Goal: Task Accomplishment & Management: Complete application form

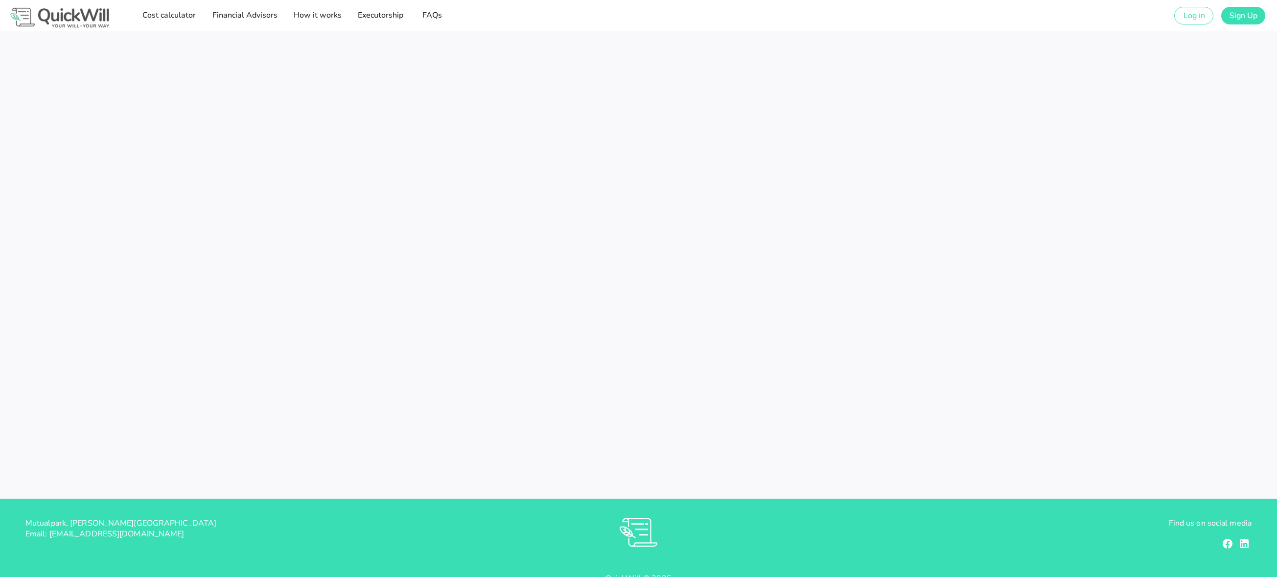
type input "[PERSON_NAME][EMAIL_ADDRESS][DOMAIN_NAME]"
click at [329, 119] on div "Success! CLOSE" at bounding box center [638, 264] width 1277 height 467
click at [1182, 15] on span "Log in" at bounding box center [1193, 15] width 22 height 11
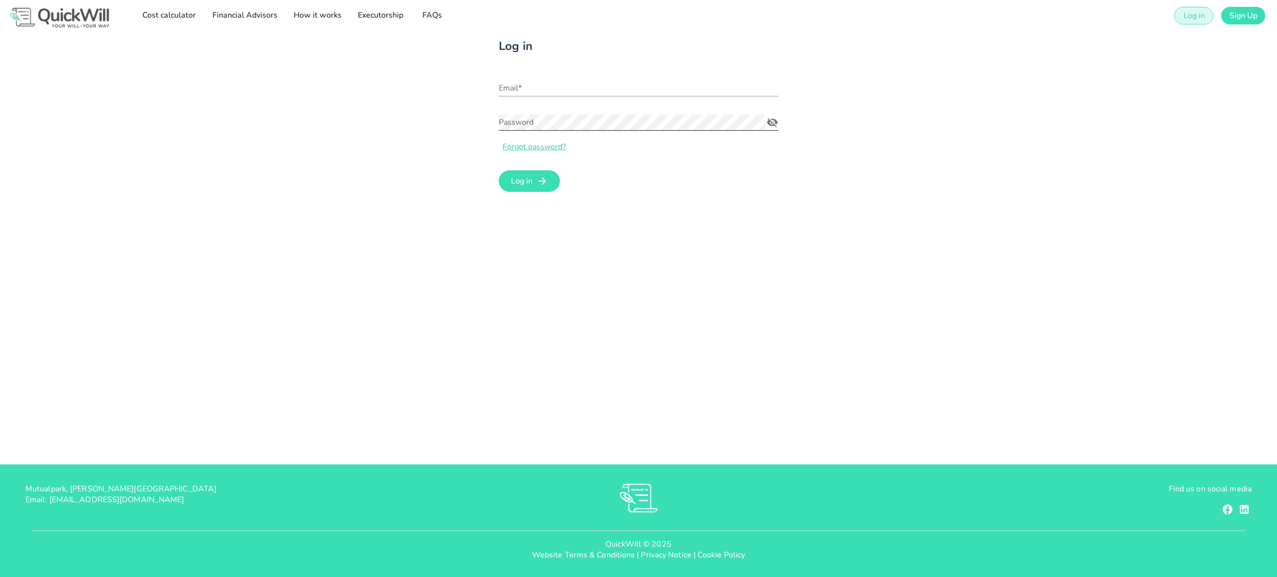
type input "[PERSON_NAME][EMAIL_ADDRESS][DOMAIN_NAME]"
drag, startPoint x: 699, startPoint y: 334, endPoint x: 209, endPoint y: 44, distance: 569.5
click at [686, 327] on div "Log in Email* [PERSON_NAME][EMAIL_ADDRESS][DOMAIN_NAME] Password Forgot passwor…" at bounding box center [638, 247] width 1277 height 433
click at [63, 22] on img at bounding box center [60, 17] width 104 height 24
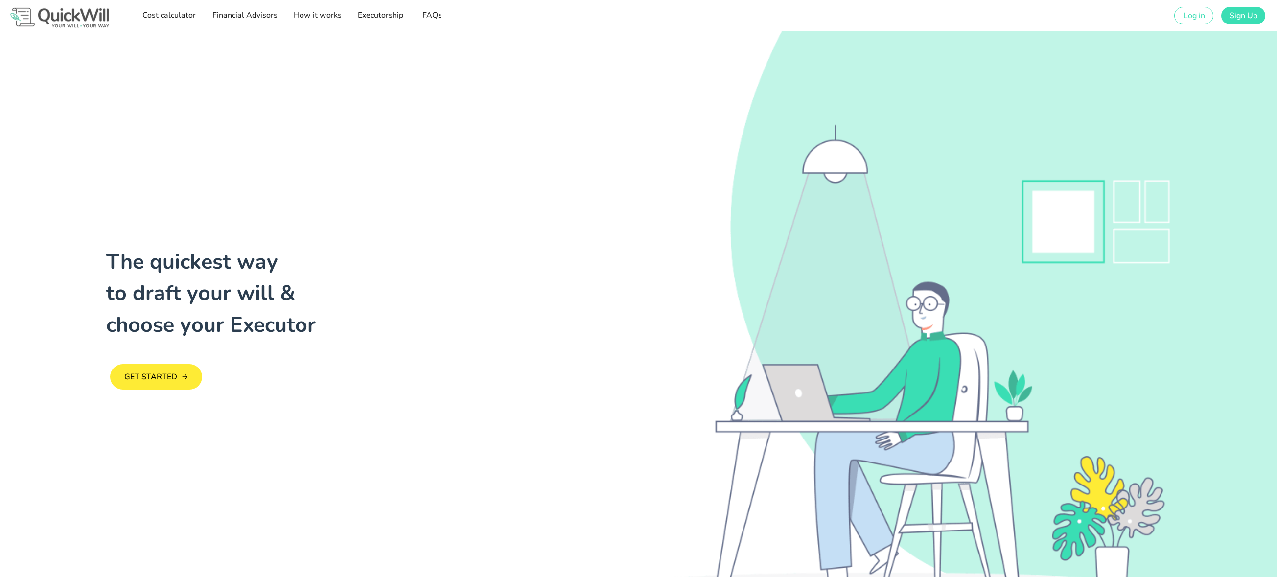
click at [788, 213] on div "Online will creation" at bounding box center [957, 319] width 639 height 576
click at [1183, 18] on span "Log in" at bounding box center [1193, 15] width 22 height 11
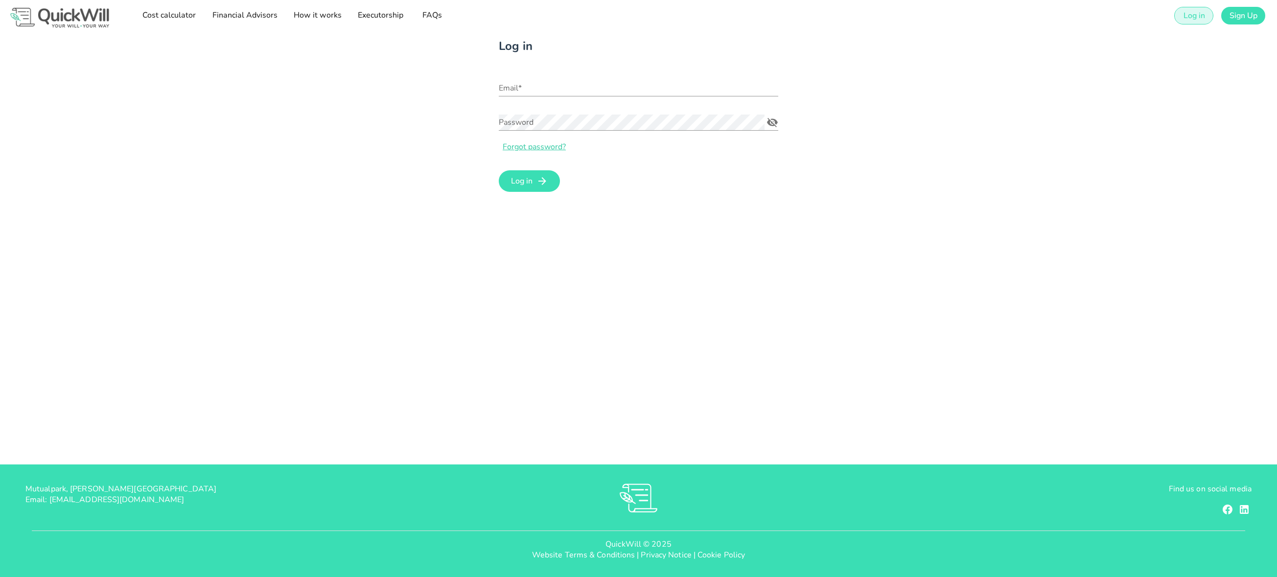
type input "[PERSON_NAME][EMAIL_ADDRESS][DOMAIN_NAME]"
click at [526, 179] on span "Log in" at bounding box center [521, 181] width 22 height 11
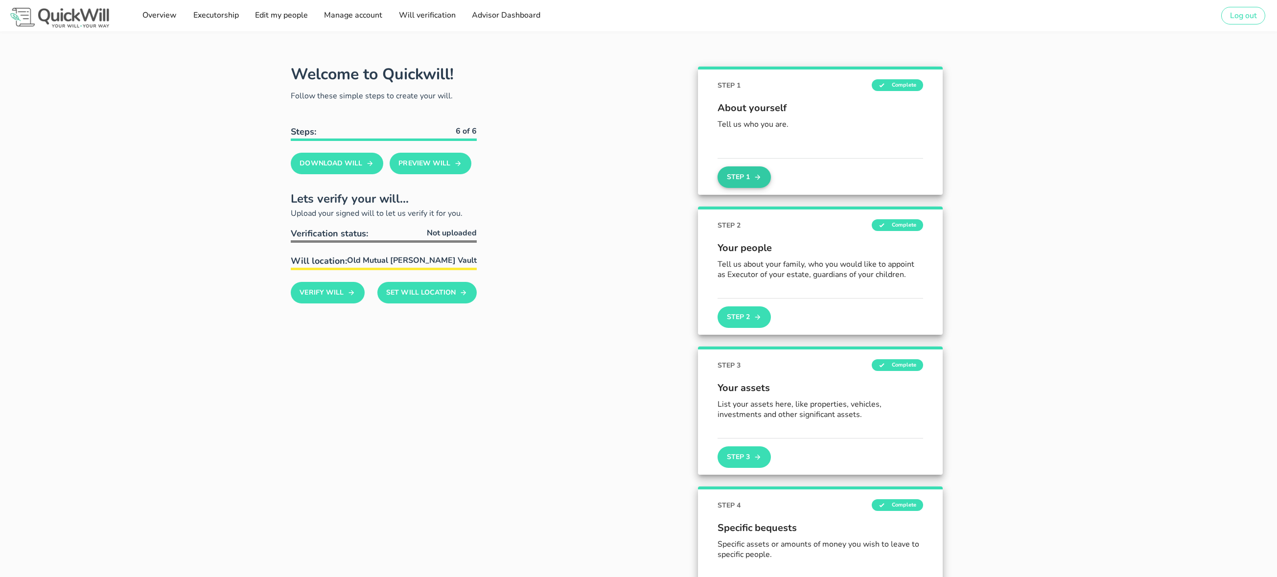
click at [749, 179] on button "Step 1" at bounding box center [743, 177] width 53 height 22
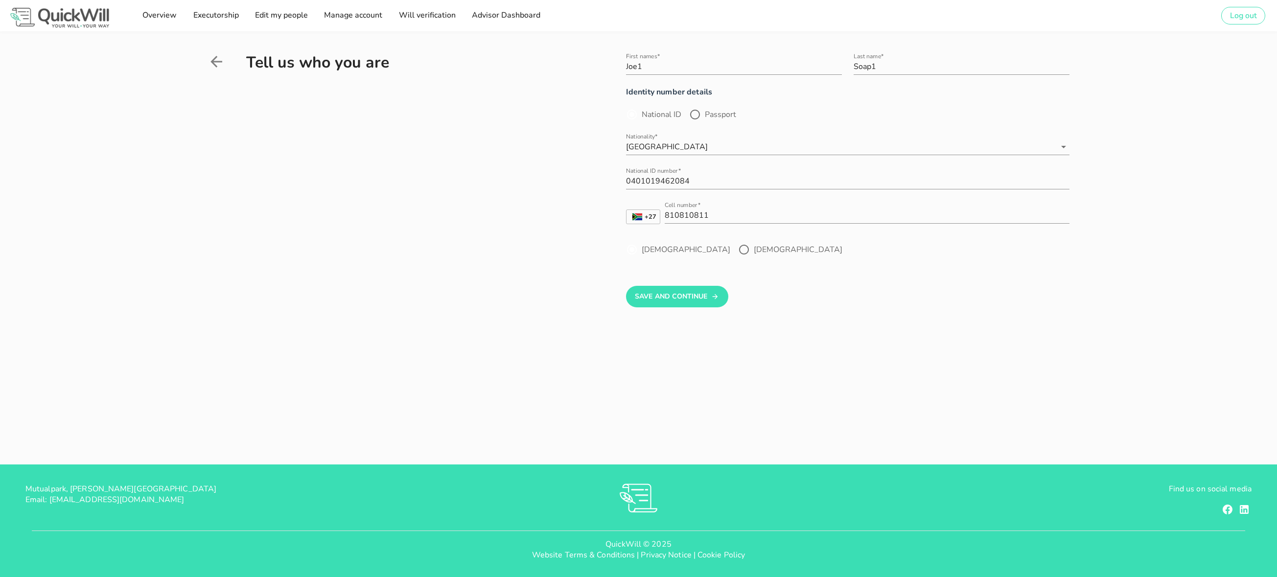
click at [216, 59] on icon at bounding box center [216, 62] width 18 height 18
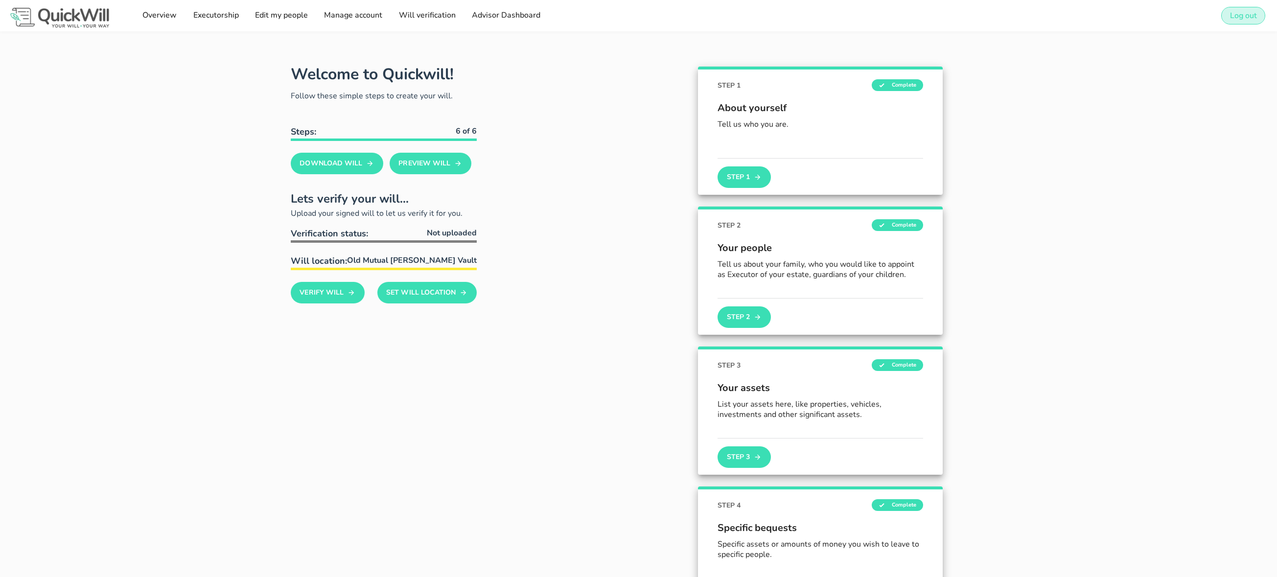
click at [1237, 22] on button "Log out" at bounding box center [1243, 16] width 44 height 18
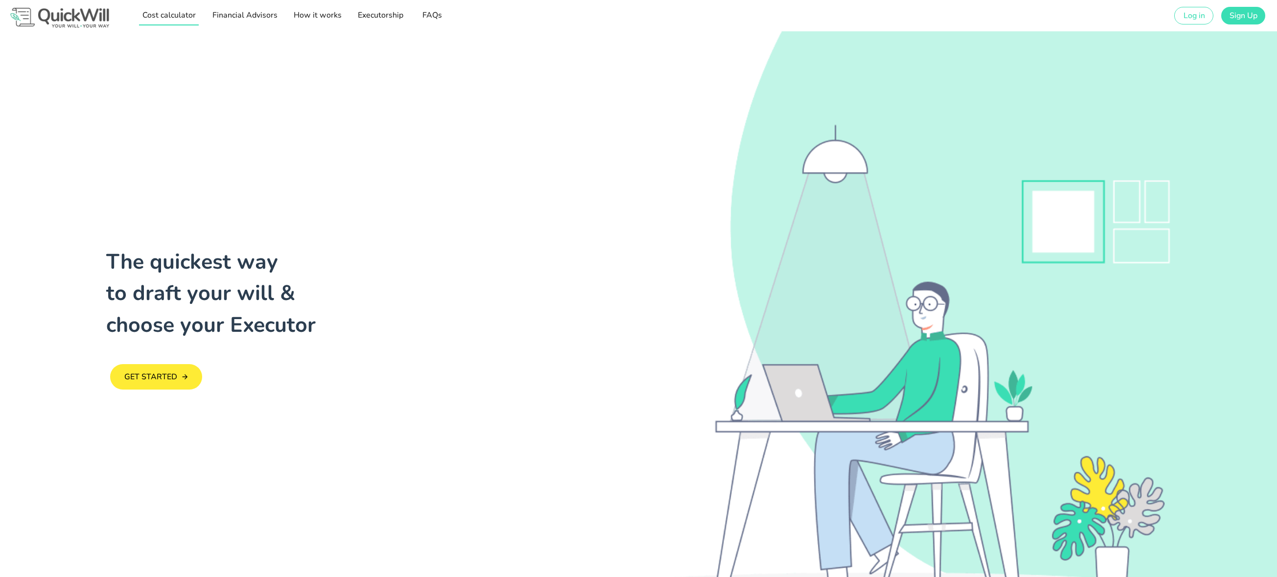
click at [160, 14] on span "Cost calculator" at bounding box center [169, 15] width 54 height 11
